Goal: Task Accomplishment & Management: Complete application form

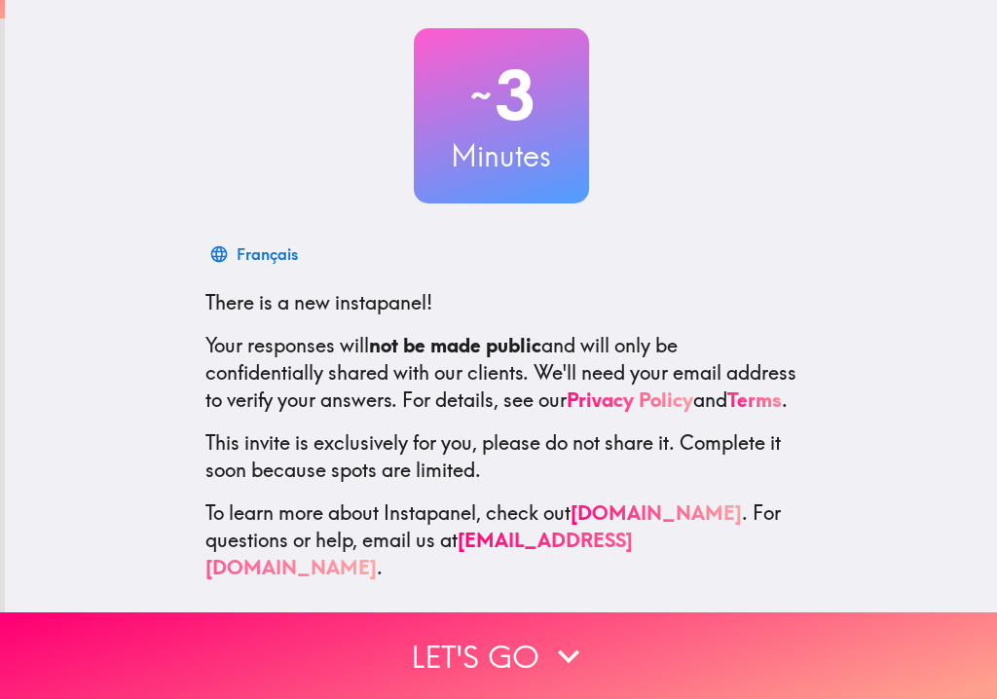
scroll to position [96, 0]
click at [447, 649] on button "Let's go" at bounding box center [498, 655] width 997 height 87
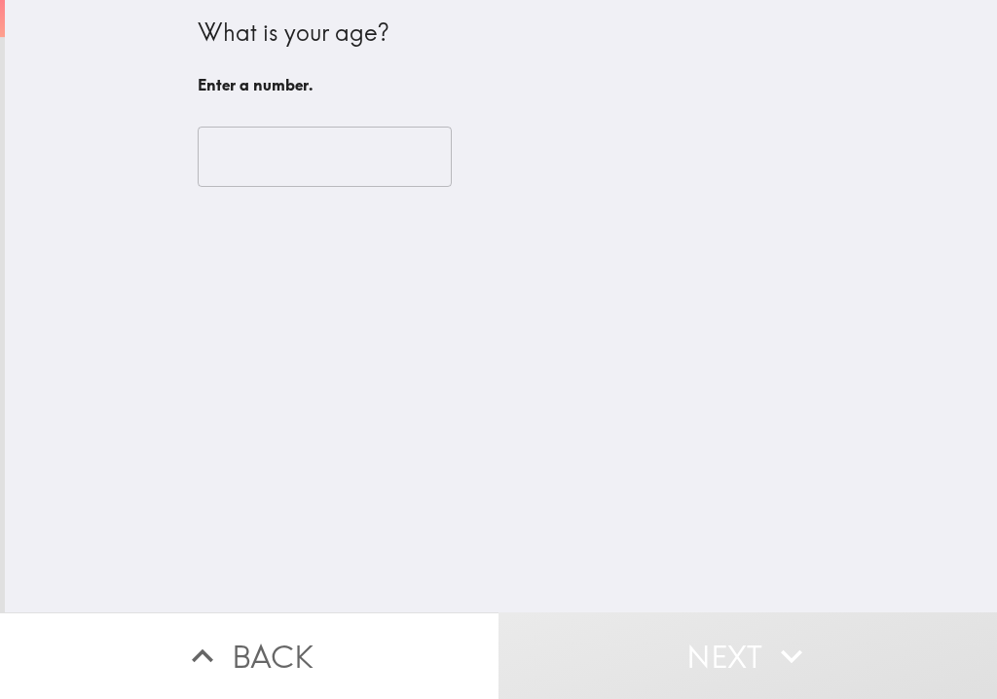
click at [237, 153] on input "number" at bounding box center [325, 157] width 254 height 60
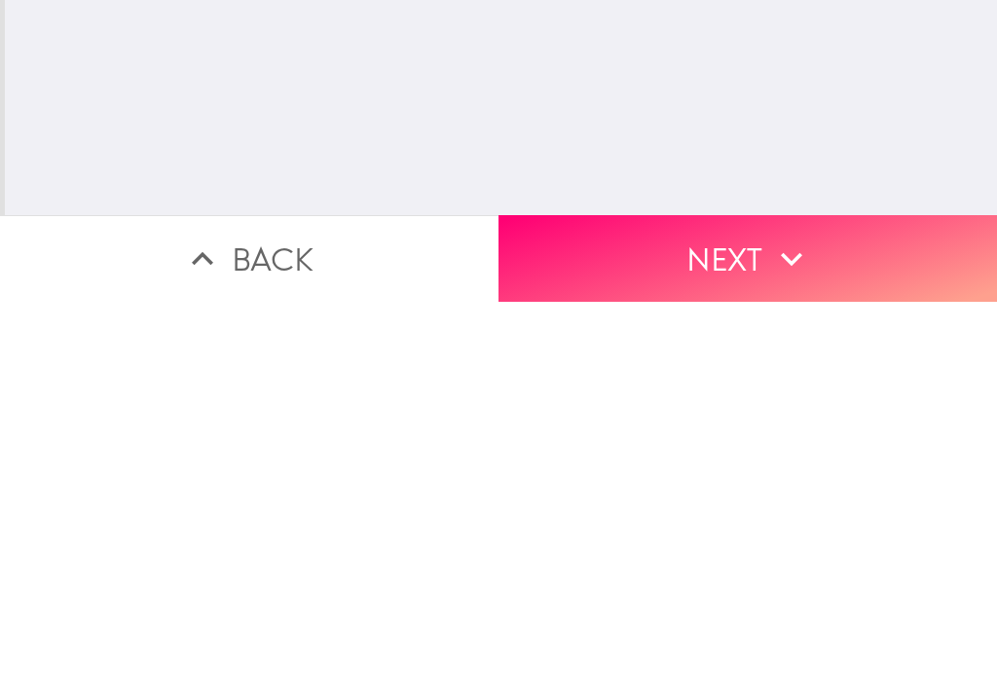
type input "63"
click at [638, 612] on button "Next" at bounding box center [748, 655] width 499 height 87
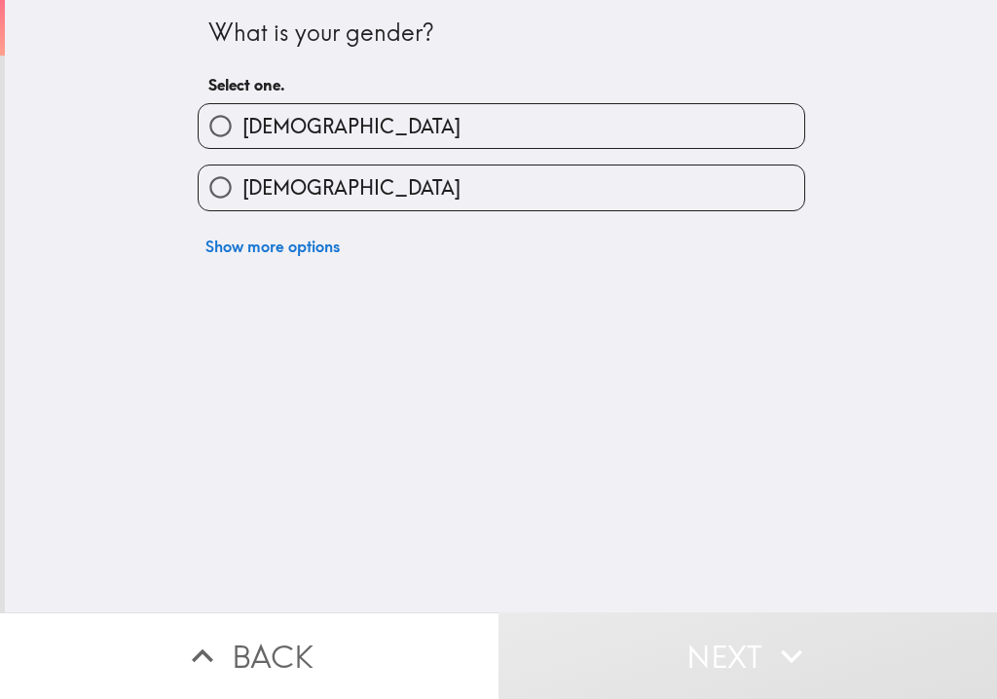
click at [216, 125] on input "[DEMOGRAPHIC_DATA]" at bounding box center [221, 126] width 44 height 44
radio input "true"
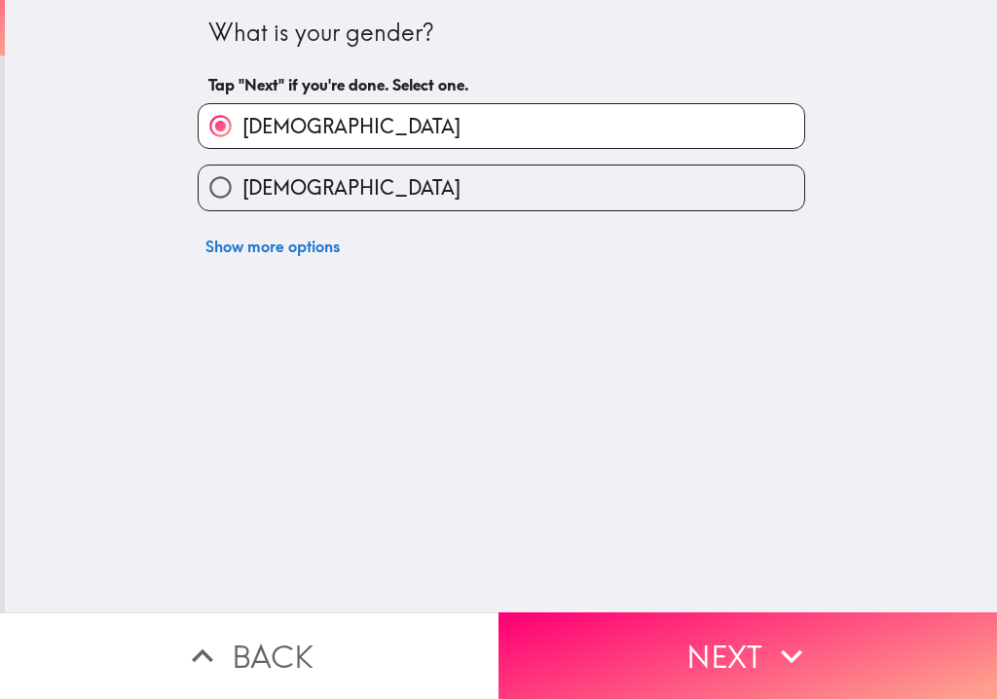
click at [612, 640] on button "Next" at bounding box center [748, 655] width 499 height 87
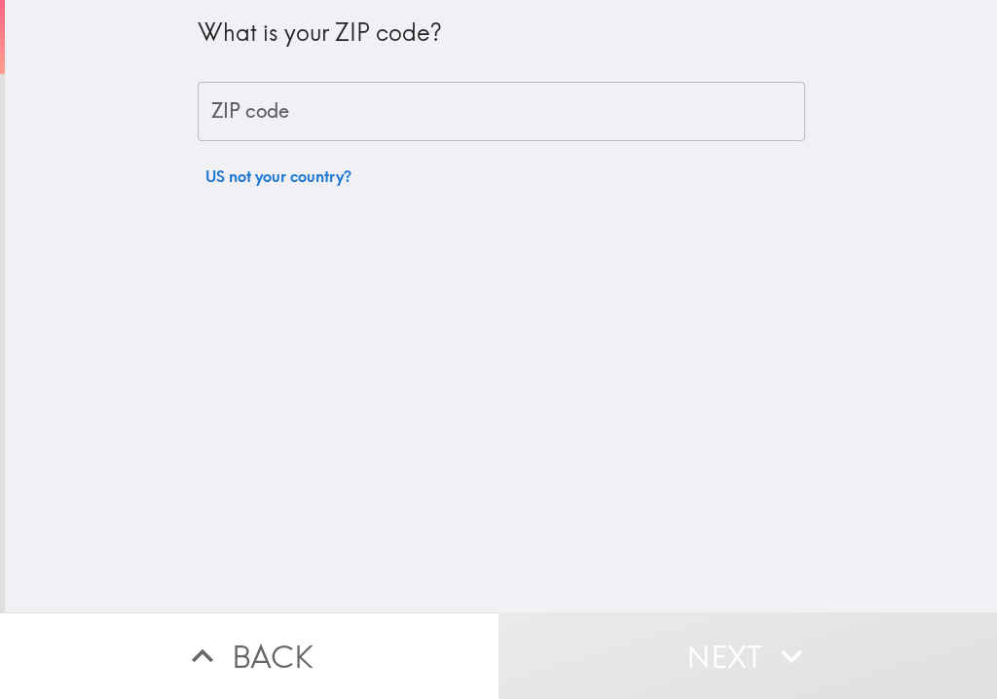
click at [240, 110] on div "ZIP code ZIP code" at bounding box center [502, 112] width 608 height 60
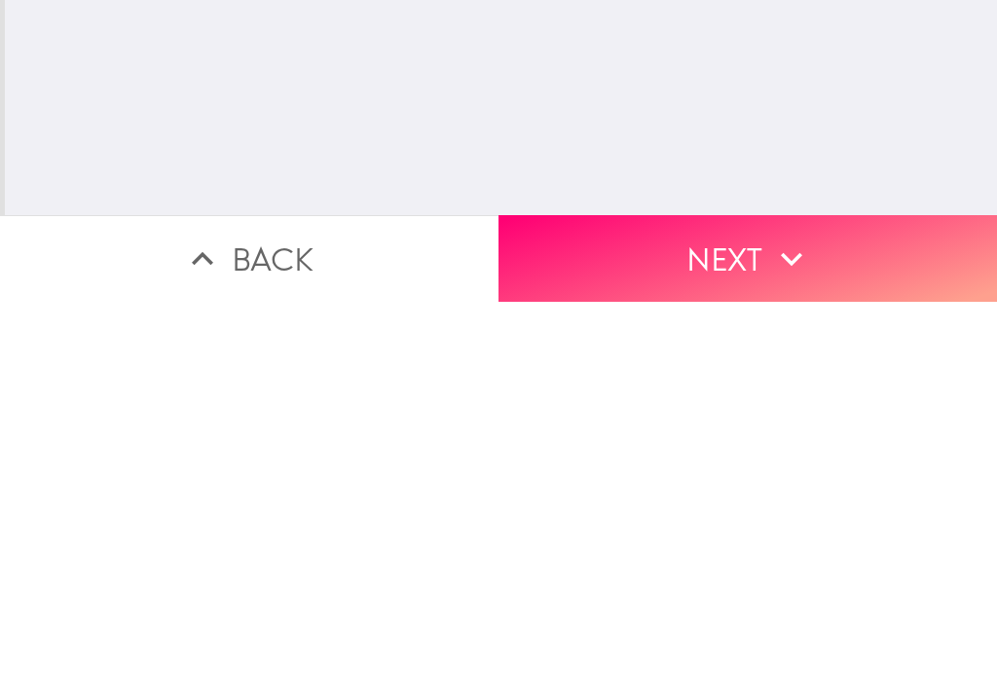
type input "04910"
click at [643, 612] on button "Next" at bounding box center [748, 655] width 499 height 87
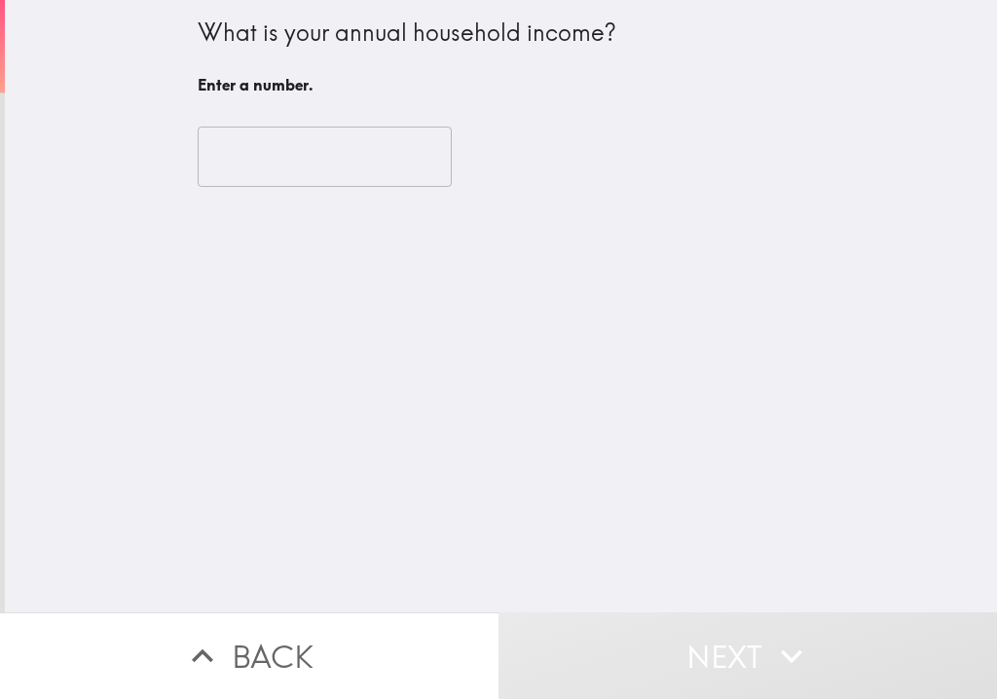
click at [236, 158] on input "number" at bounding box center [325, 157] width 254 height 60
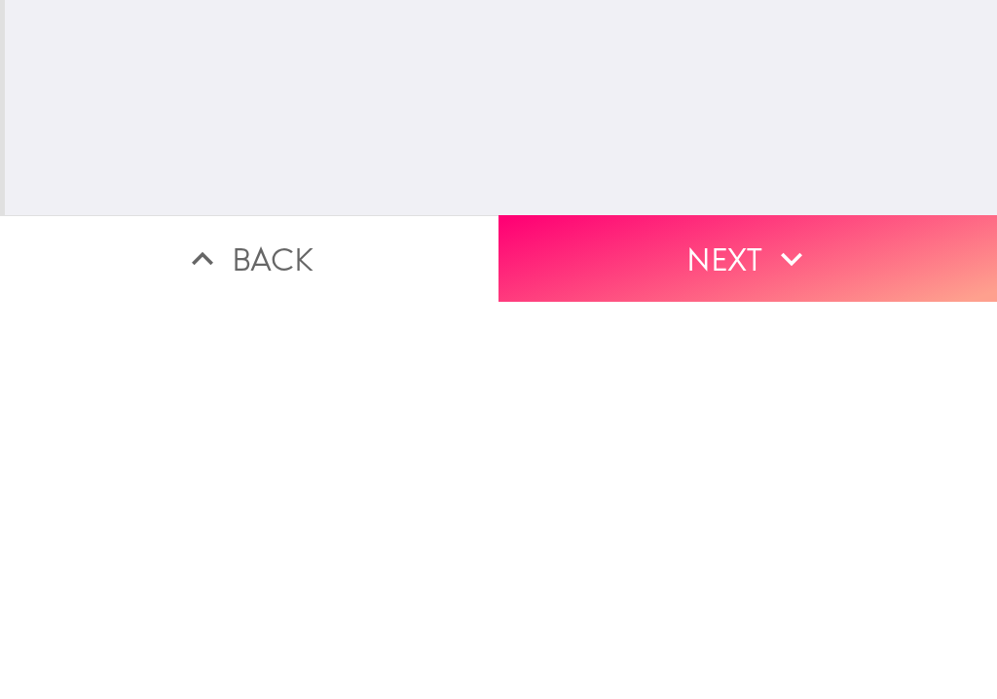
type input "22000"
click at [636, 612] on button "Next" at bounding box center [748, 655] width 499 height 87
